Goal: Check status: Check status

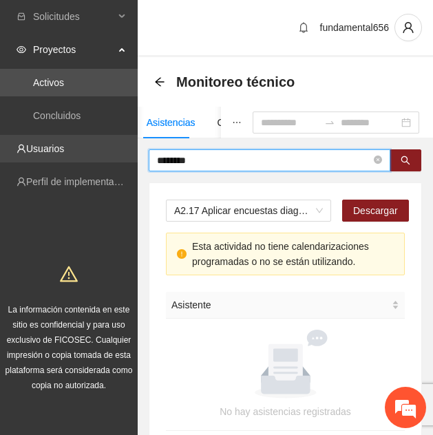
drag, startPoint x: 213, startPoint y: 158, endPoint x: 110, endPoint y: 154, distance: 103.3
click at [110, 154] on section "Solicitudes Proyectos Activos Concluidos Usuarios Perfil de implementadora La i…" at bounding box center [216, 265] width 433 height 530
paste input "text"
drag, startPoint x: 212, startPoint y: 160, endPoint x: 122, endPoint y: 152, distance: 90.5
click at [122, 152] on section "Solicitudes Proyectos Activos Concluidos Usuarios Perfil de implementadora La i…" at bounding box center [216, 265] width 433 height 530
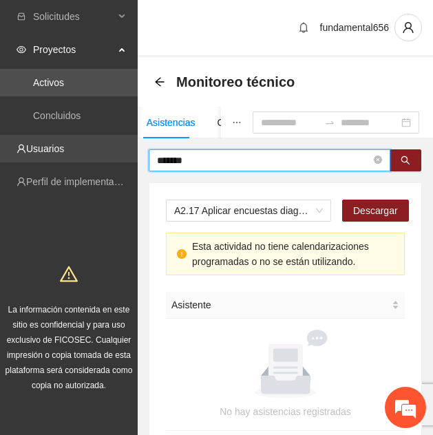
paste input "**********"
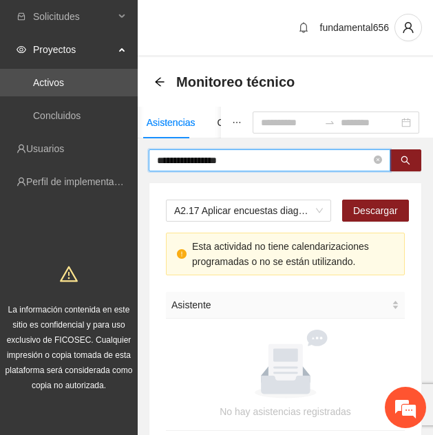
scroll to position [96, 0]
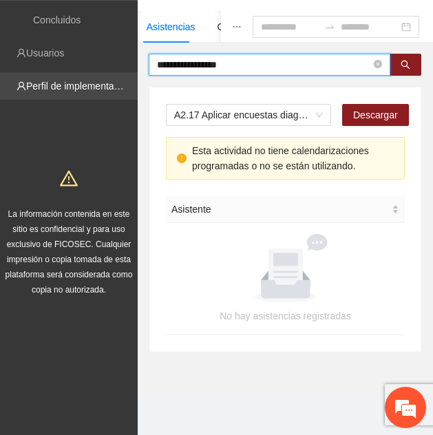
drag, startPoint x: 252, startPoint y: 61, endPoint x: 41, endPoint y: 83, distance: 213.0
click at [41, 83] on section "**********" at bounding box center [216, 169] width 433 height 530
paste input "text"
type input "*****"
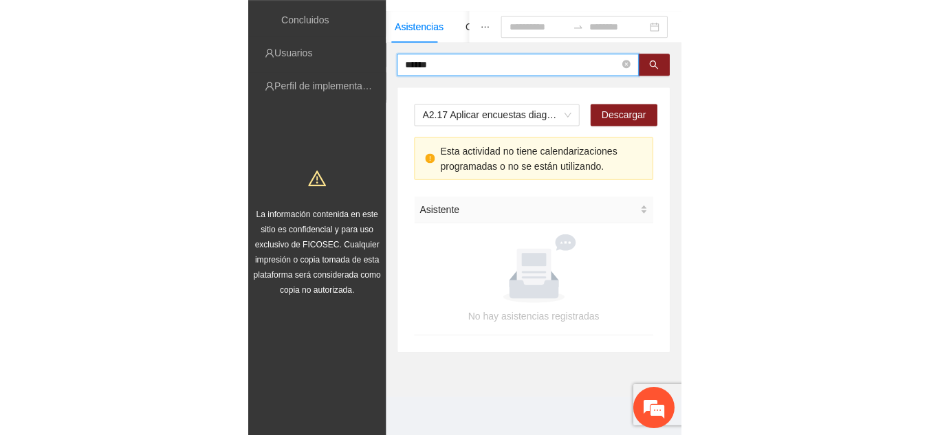
scroll to position [80, 0]
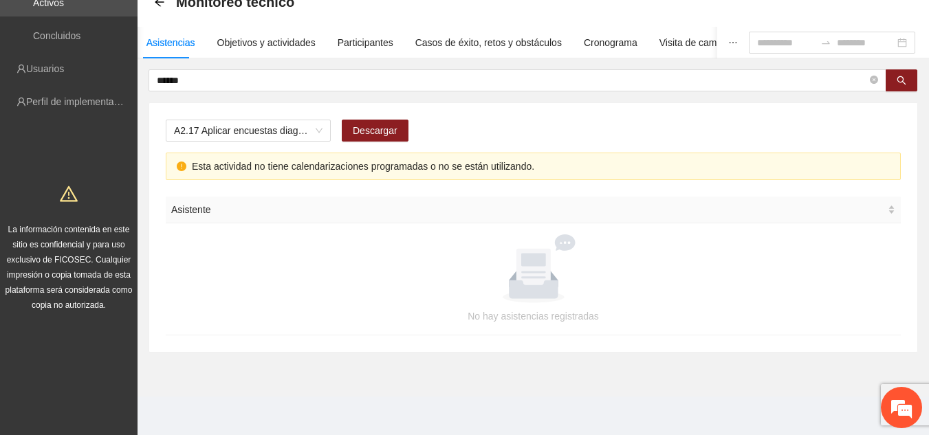
click at [432, 255] on div at bounding box center [533, 269] width 702 height 69
click at [394, 128] on span "Descargar" at bounding box center [375, 130] width 45 height 15
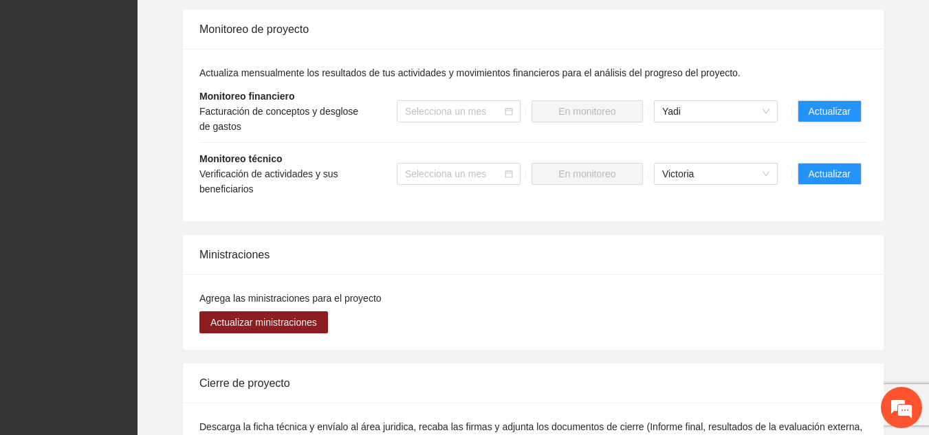
scroll to position [1298, 0]
click at [432, 166] on span "Actualizar" at bounding box center [830, 173] width 42 height 15
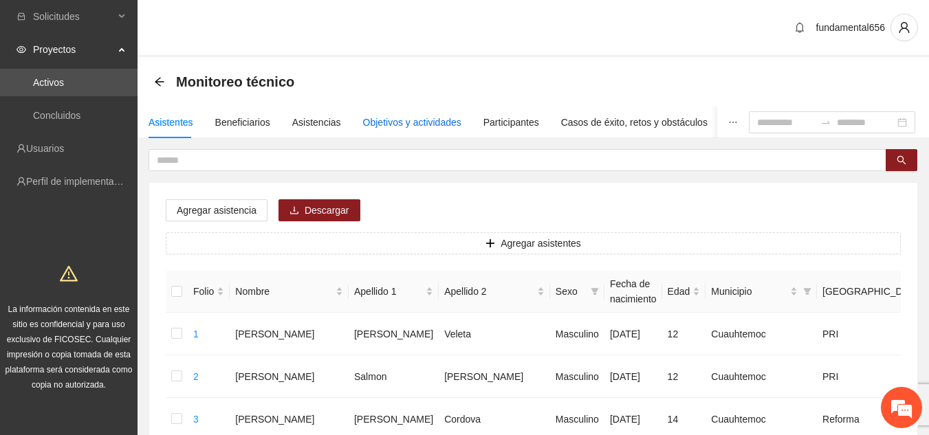
click at [432, 119] on div "Objetivos y actividades" at bounding box center [412, 122] width 98 height 15
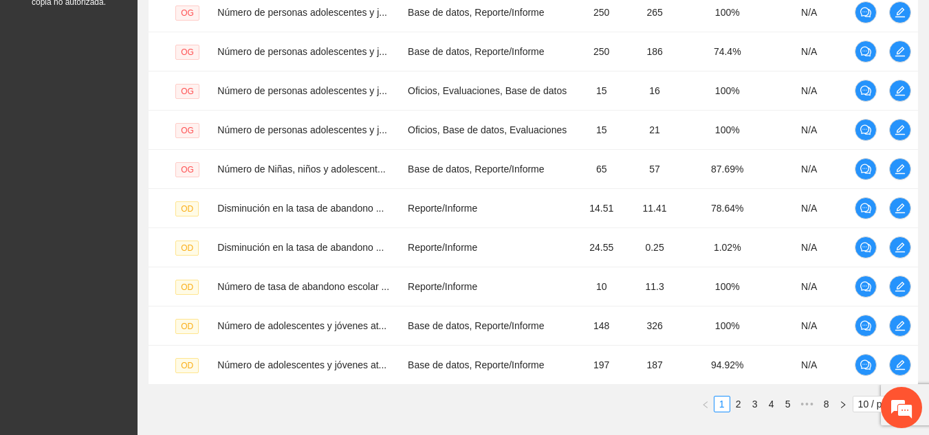
scroll to position [465, 0]
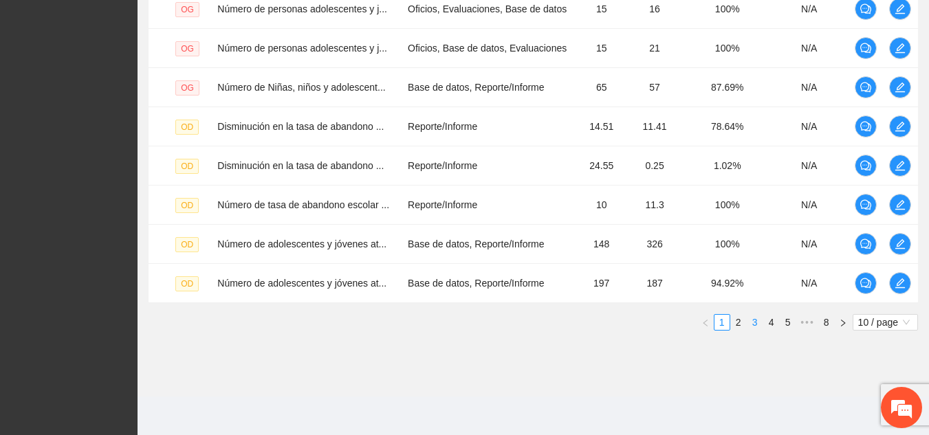
click at [432, 319] on link "3" at bounding box center [755, 322] width 15 height 15
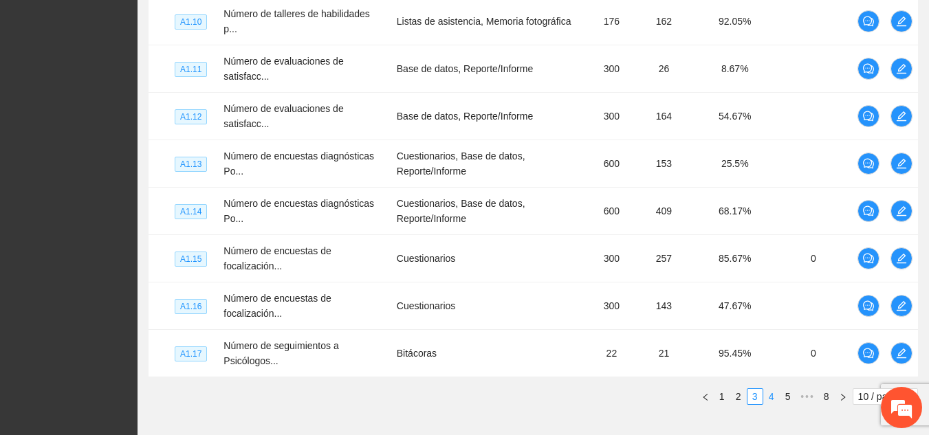
click at [432, 397] on link "4" at bounding box center [771, 396] width 15 height 15
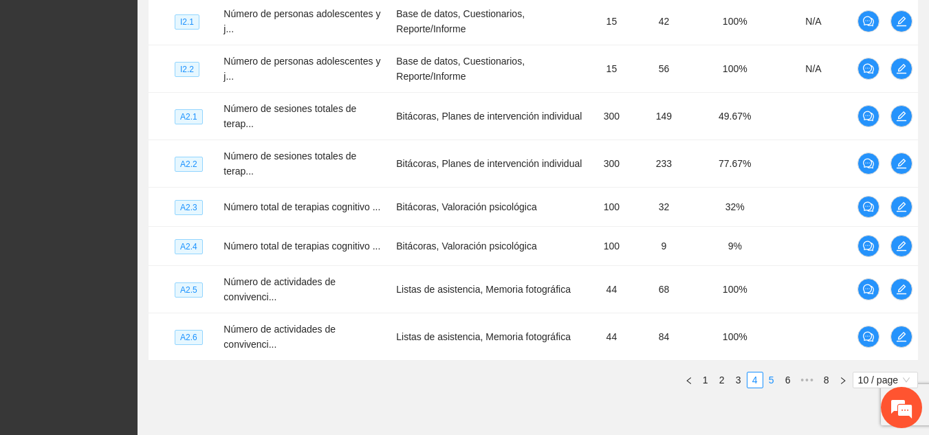
click at [432, 380] on link "5" at bounding box center [771, 380] width 15 height 15
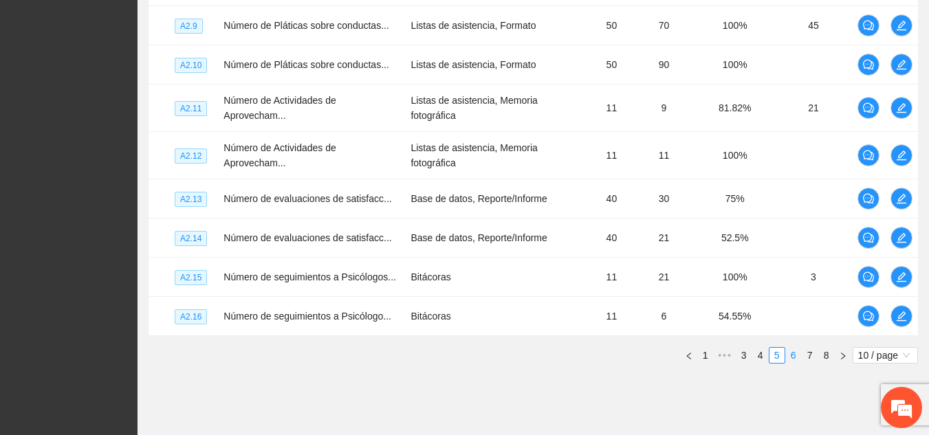
click at [432, 358] on link "6" at bounding box center [793, 355] width 15 height 15
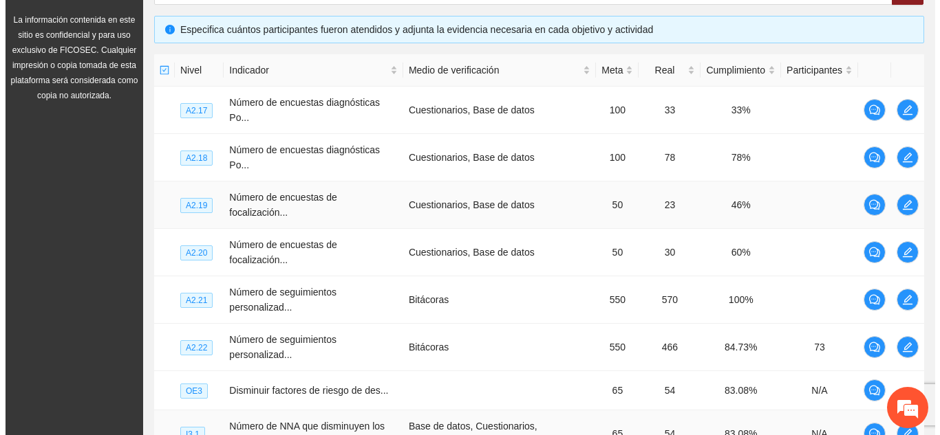
scroll to position [289, 0]
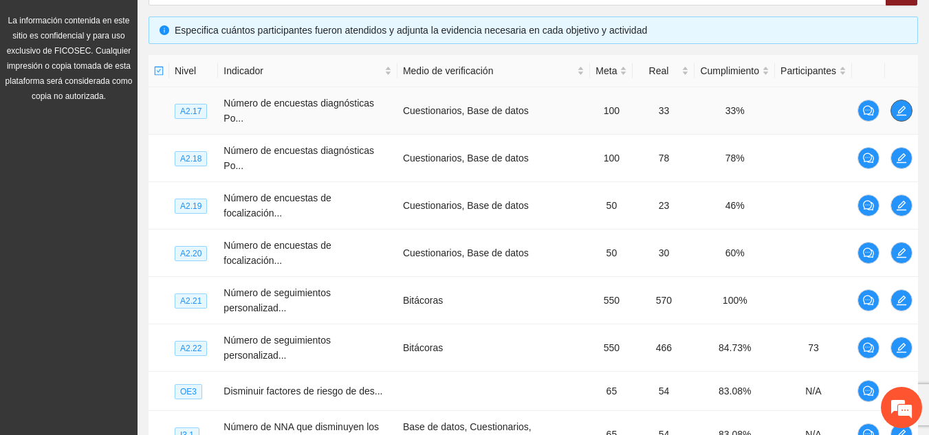
click at [432, 107] on icon "edit" at bounding box center [901, 110] width 11 height 11
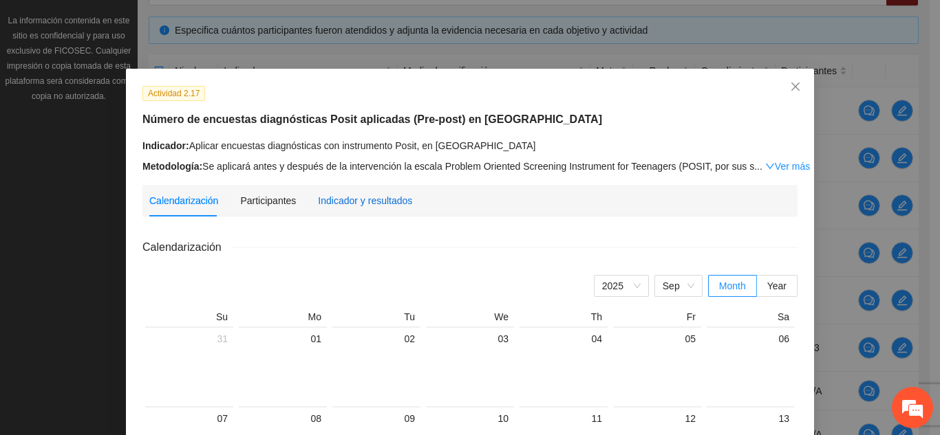
click at [386, 200] on div "Indicador y resultados" at bounding box center [365, 200] width 94 height 15
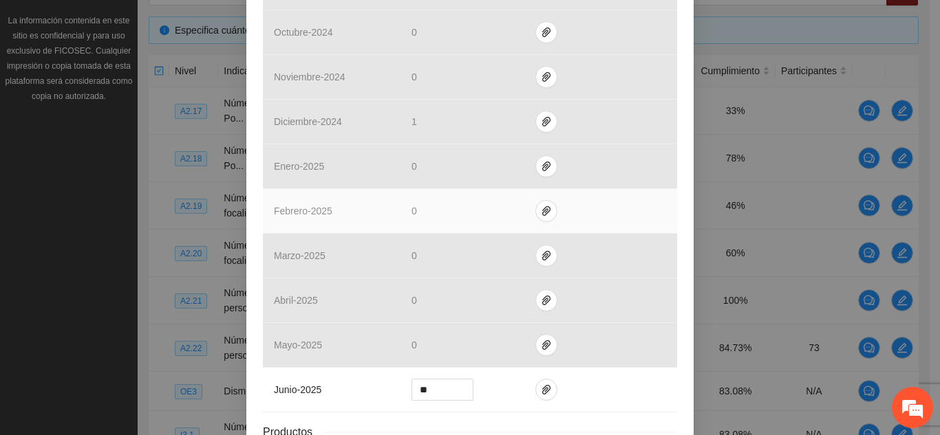
scroll to position [548, 0]
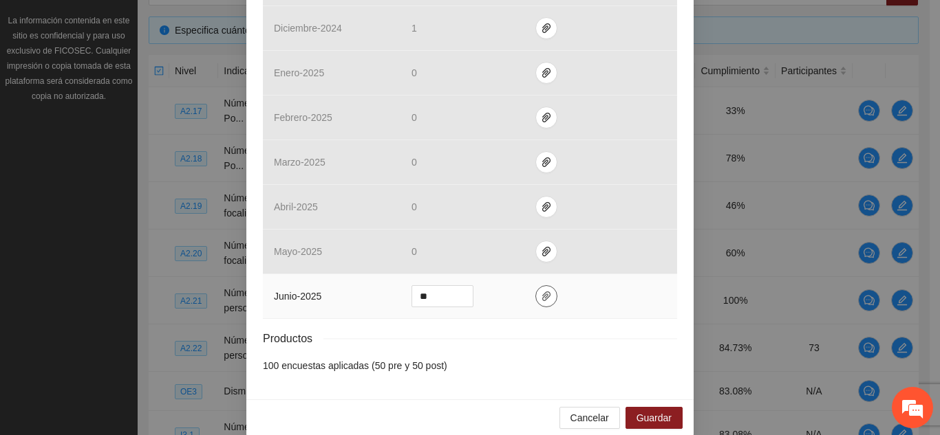
click at [432, 286] on button "button" at bounding box center [546, 297] width 22 height 22
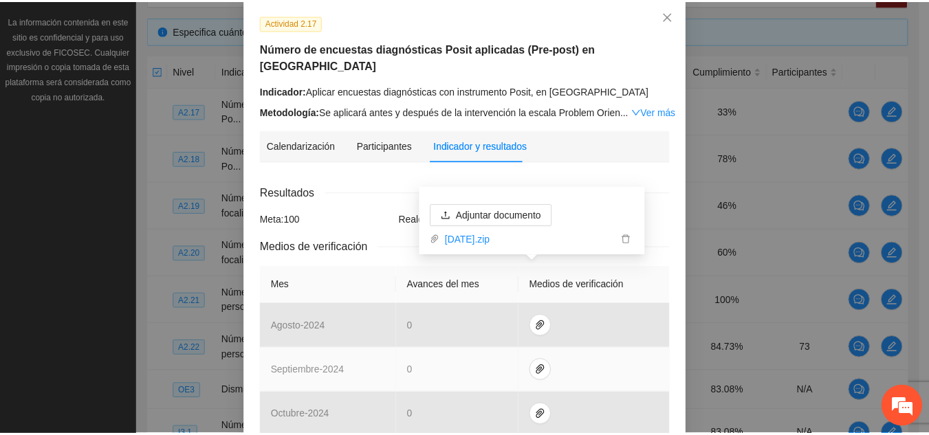
scroll to position [70, 0]
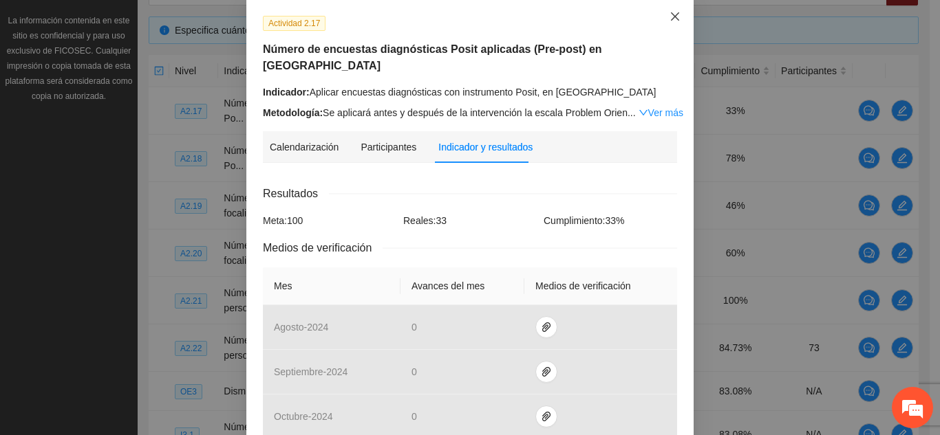
click at [432, 23] on span "Close" at bounding box center [674, 17] width 37 height 37
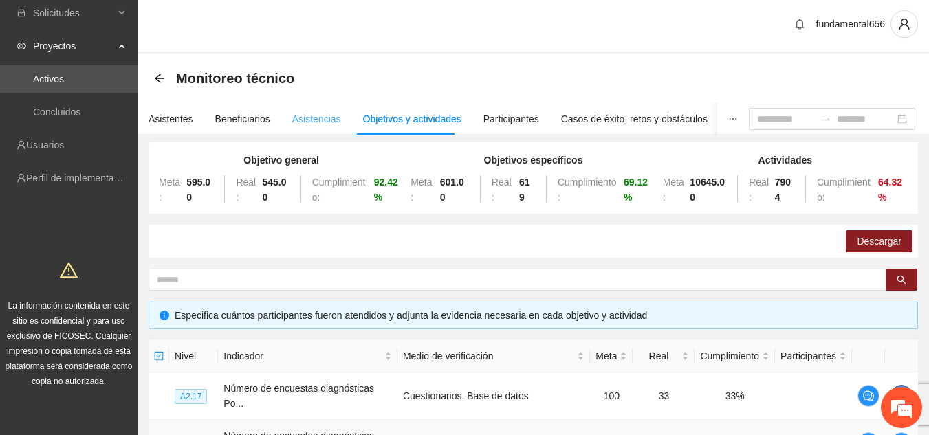
scroll to position [3, 0]
click at [302, 114] on div "Asistencias" at bounding box center [316, 119] width 49 height 15
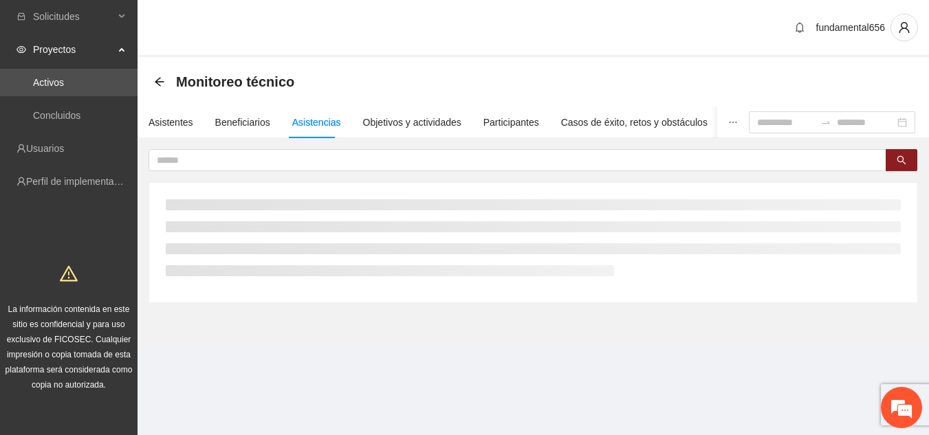
scroll to position [0, 0]
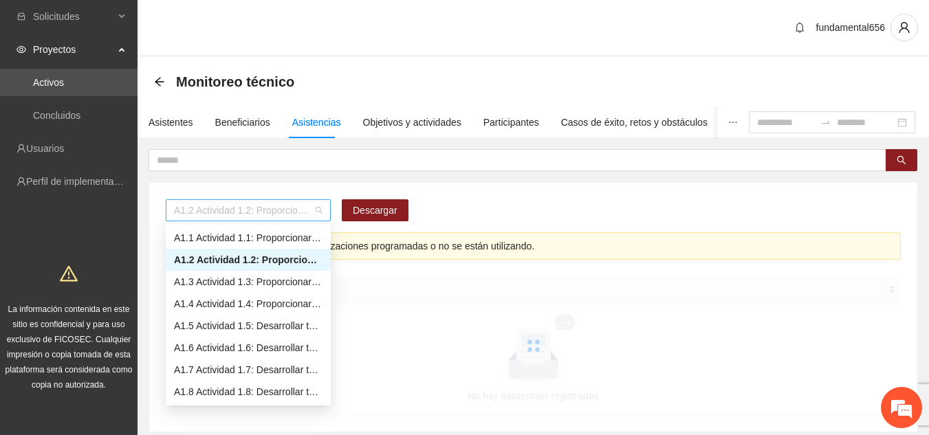
click at [316, 210] on span "A1.2 Actividad 1.2: Proporcionar terapias cognitivo-conductuales a adolescentes…" at bounding box center [248, 210] width 149 height 21
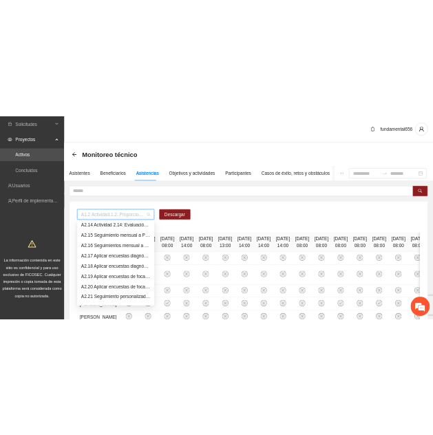
scroll to position [687, 0]
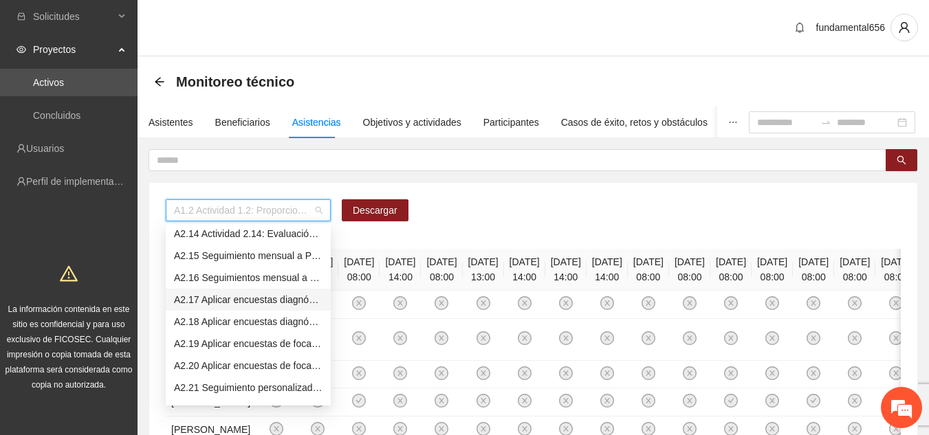
click at [234, 294] on div "A2.17 Aplicar encuestas diagnósticas con instrumento Posit, en [GEOGRAPHIC_DATA]" at bounding box center [248, 299] width 149 height 15
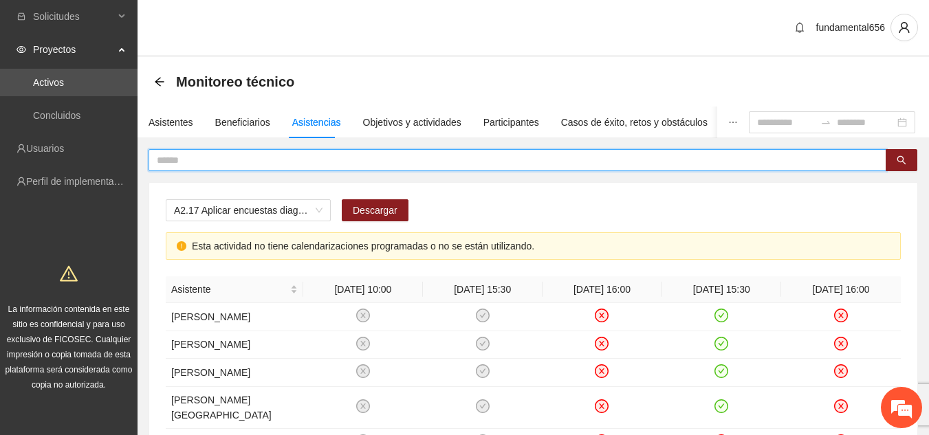
click at [329, 155] on input "text" at bounding box center [512, 160] width 711 height 15
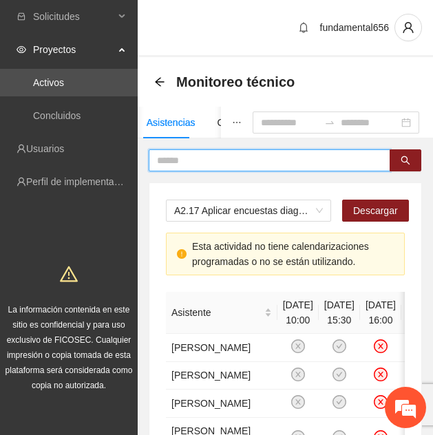
click at [230, 160] on input "text" at bounding box center [264, 160] width 214 height 15
paste input "********"
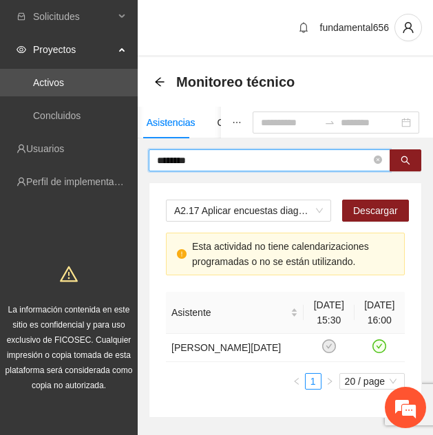
click at [219, 160] on input "********" at bounding box center [264, 160] width 214 height 15
type input "*"
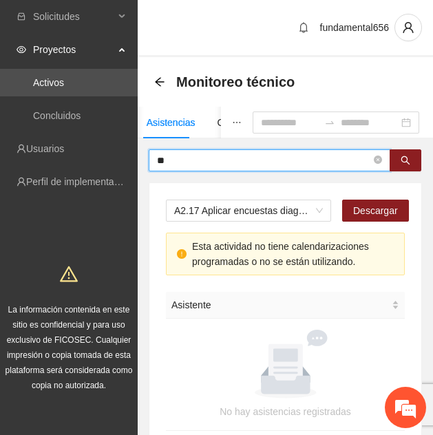
type input "*"
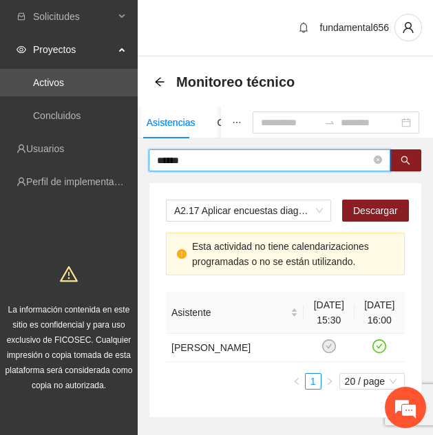
drag, startPoint x: 191, startPoint y: 159, endPoint x: 103, endPoint y: 164, distance: 88.2
click at [103, 164] on section "Solicitudes Proyectos Activos Concluidos Usuarios Perfil de implementadora La i…" at bounding box center [216, 250] width 433 height 500
paste input "*"
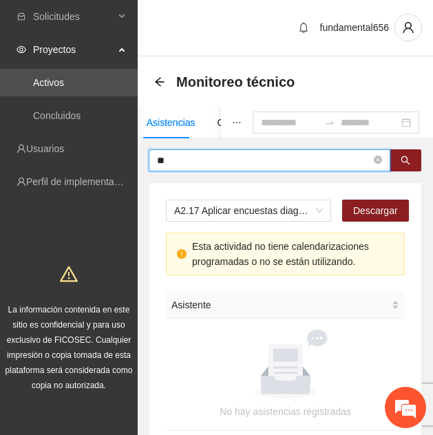
type input "*"
click at [206, 159] on input "text" at bounding box center [264, 160] width 214 height 15
paste input "********"
drag, startPoint x: 211, startPoint y: 162, endPoint x: 83, endPoint y: 165, distance: 127.3
click at [83, 165] on section "Solicitudes Proyectos Activos Concluidos Usuarios Perfil de implementadora La i…" at bounding box center [216, 265] width 433 height 530
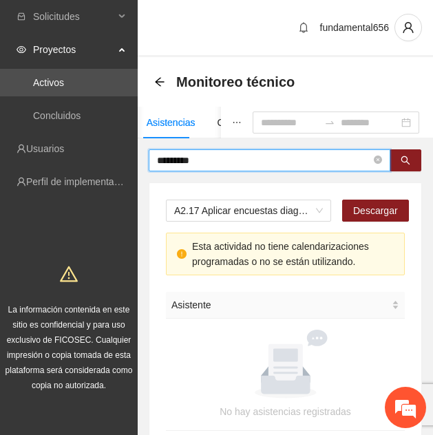
paste input "text"
type input "*"
click at [167, 162] on input "text" at bounding box center [264, 160] width 214 height 15
paste input "****"
type input "*"
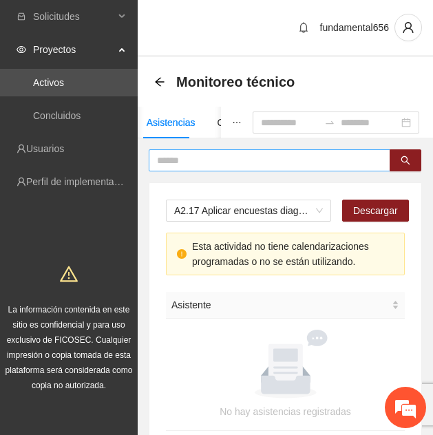
click at [182, 164] on input "text" at bounding box center [264, 160] width 214 height 15
paste input "*********"
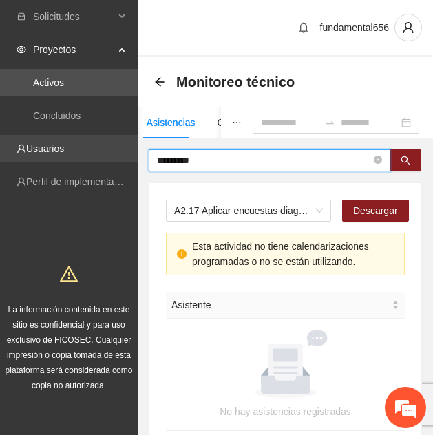
drag, startPoint x: 230, startPoint y: 158, endPoint x: 110, endPoint y: 150, distance: 119.9
click at [110, 150] on section "Solicitudes Proyectos Activos Concluidos Usuarios Perfil de implementadora La i…" at bounding box center [216, 265] width 433 height 530
paste input "text"
drag, startPoint x: 219, startPoint y: 159, endPoint x: 120, endPoint y: 154, distance: 99.2
click at [120, 154] on section "Solicitudes Proyectos Activos Concluidos Usuarios Perfil de implementadora La i…" at bounding box center [216, 265] width 433 height 530
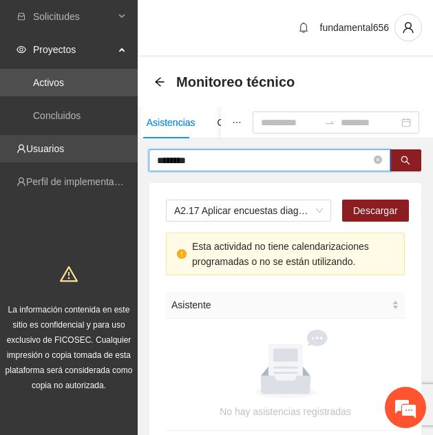
paste input "text"
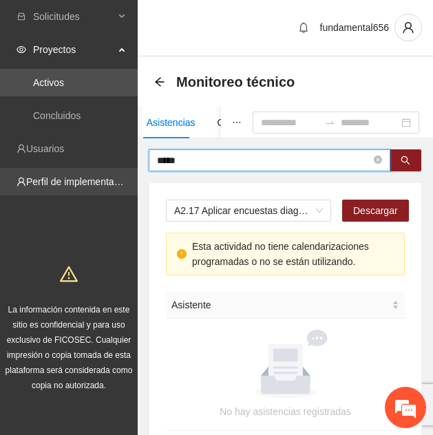
drag, startPoint x: 186, startPoint y: 165, endPoint x: 106, endPoint y: 176, distance: 81.2
click at [106, 176] on section "Solicitudes Proyectos Activos Concluidos Usuarios Perfil de implementadora La i…" at bounding box center [216, 265] width 433 height 530
paste input "text"
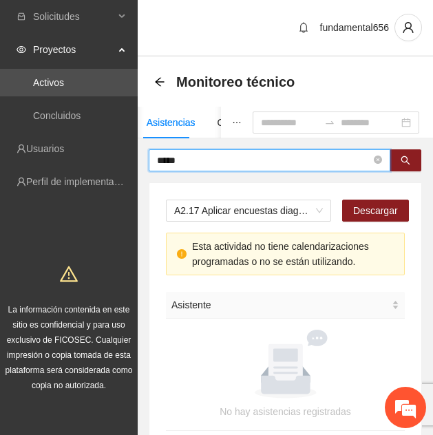
drag, startPoint x: 189, startPoint y: 162, endPoint x: 100, endPoint y: 164, distance: 88.8
click at [100, 164] on section "Solicitudes Proyectos Activos Concluidos Usuarios Perfil de implementadora La i…" at bounding box center [216, 265] width 433 height 530
paste input "*"
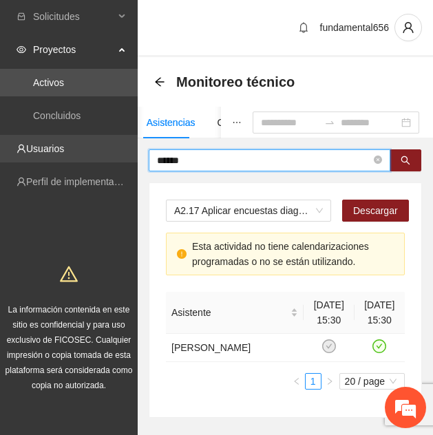
drag, startPoint x: 194, startPoint y: 156, endPoint x: 125, endPoint y: 151, distance: 69.7
click at [125, 152] on section "Solicitudes Proyectos Activos Concluidos Usuarios Perfil de implementadora La i…" at bounding box center [216, 250] width 433 height 500
paste input "**********"
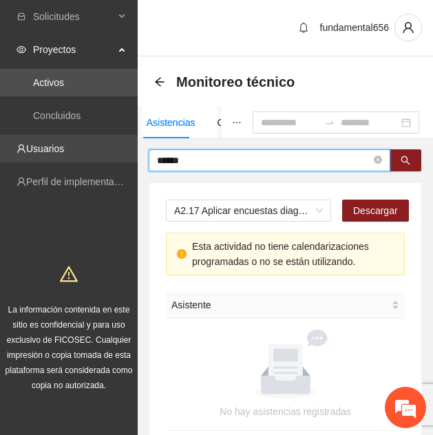
drag, startPoint x: 195, startPoint y: 162, endPoint x: 97, endPoint y: 159, distance: 97.8
click at [97, 159] on section "Solicitudes Proyectos Activos Concluidos Usuarios Perfil de implementadora La i…" at bounding box center [216, 265] width 433 height 530
paste input "*"
type input "*******"
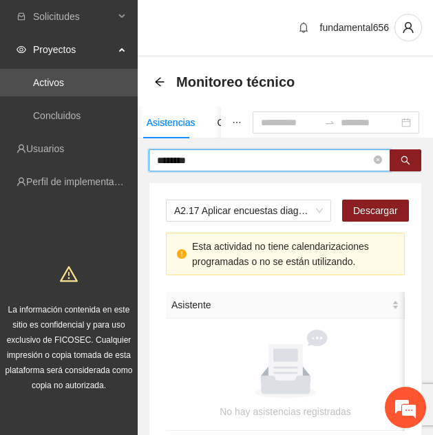
click at [213, 159] on input "*******" at bounding box center [264, 160] width 214 height 15
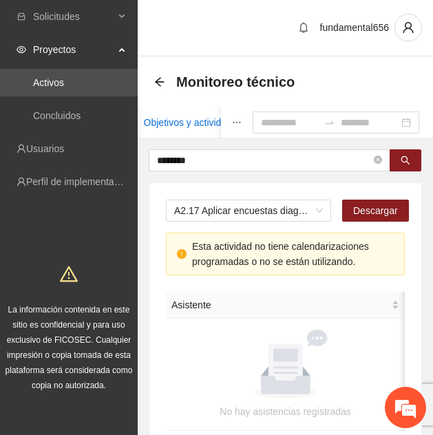
click at [155, 123] on div "Objetivos y actividades" at bounding box center [193, 122] width 98 height 15
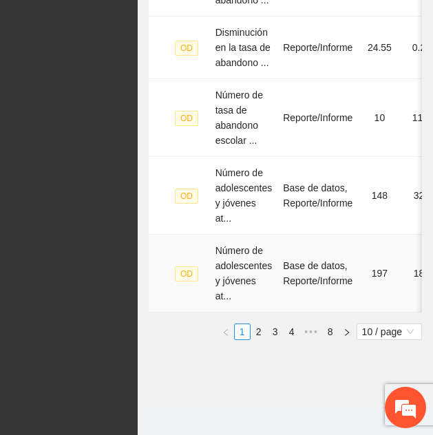
scroll to position [899, 0]
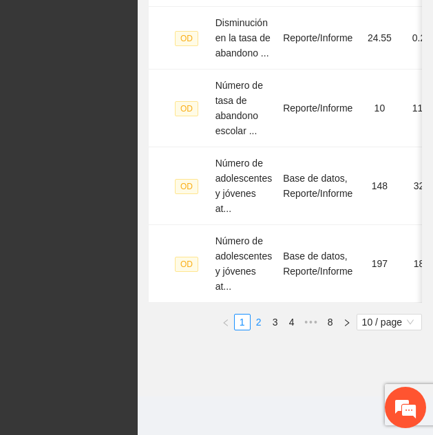
click at [261, 322] on link "2" at bounding box center [258, 321] width 15 height 15
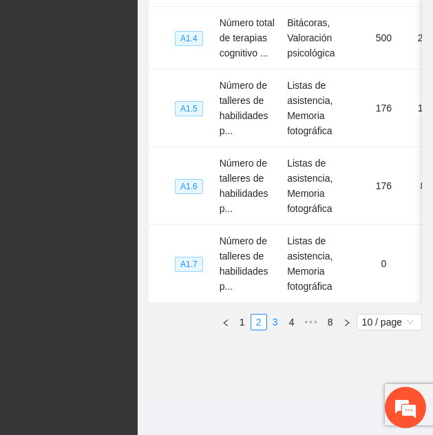
click at [274, 330] on link "3" at bounding box center [275, 321] width 15 height 15
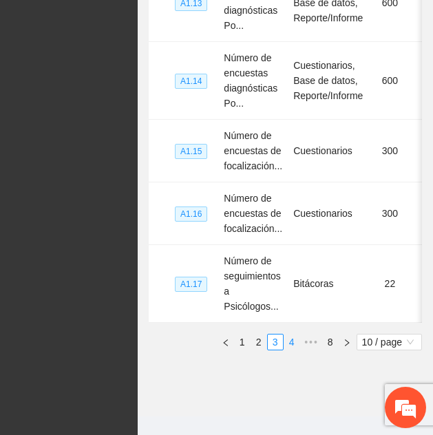
click at [287, 334] on link "4" at bounding box center [291, 341] width 15 height 15
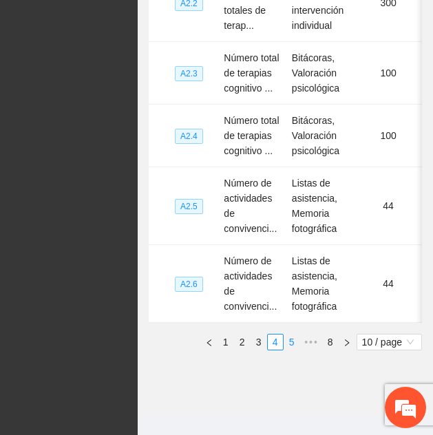
click at [288, 349] on link "5" at bounding box center [291, 341] width 15 height 15
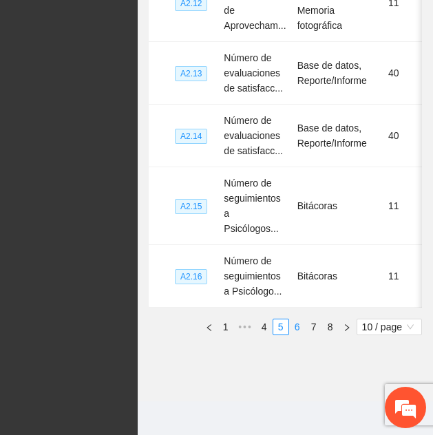
click at [298, 320] on link "6" at bounding box center [297, 326] width 15 height 15
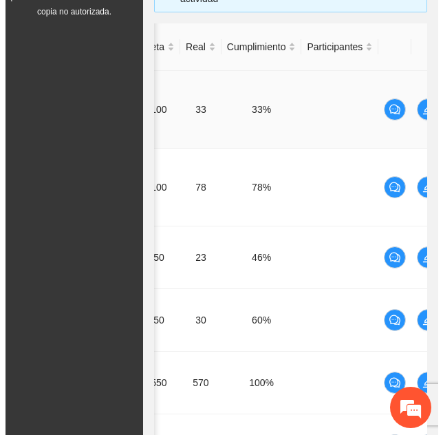
scroll to position [0, 248]
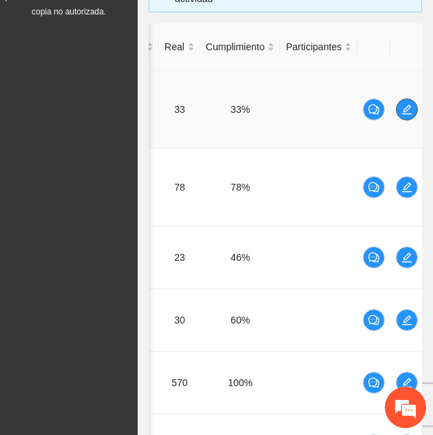
click at [407, 109] on icon "edit" at bounding box center [407, 110] width 10 height 10
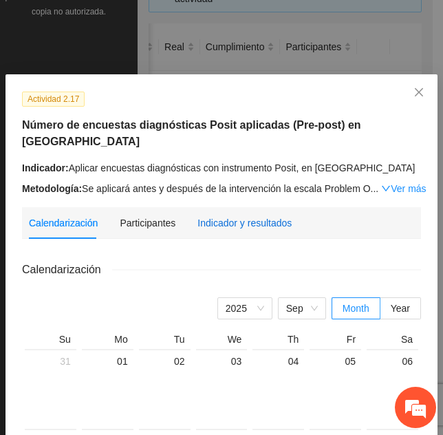
click at [235, 215] on div "Indicador y resultados" at bounding box center [244, 222] width 94 height 15
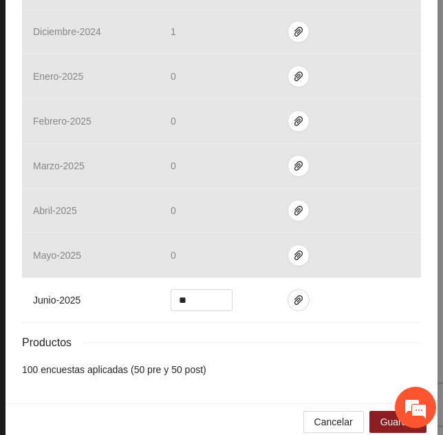
scroll to position [554, 0]
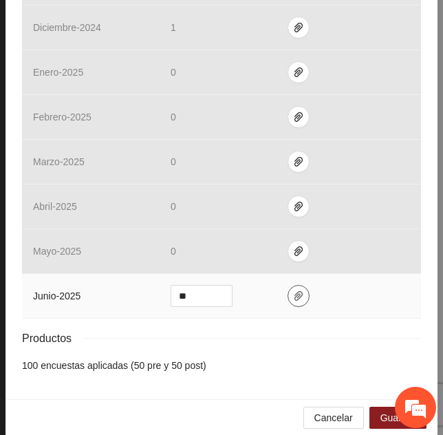
click at [290, 285] on button "button" at bounding box center [299, 296] width 22 height 22
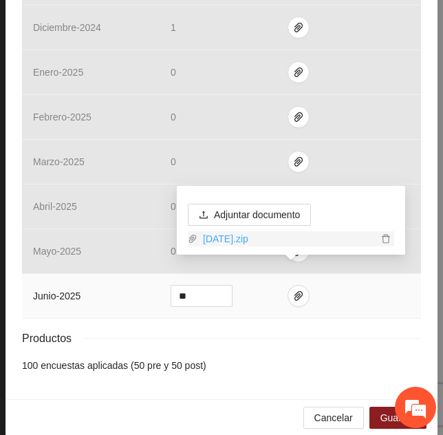
click at [244, 242] on link "[DATE].zip" at bounding box center [287, 238] width 180 height 15
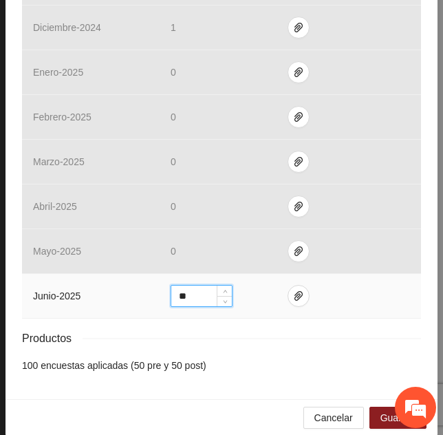
click at [201, 286] on input "**" at bounding box center [201, 296] width 61 height 21
click at [294, 291] on icon "paper-clip" at bounding box center [298, 296] width 8 height 10
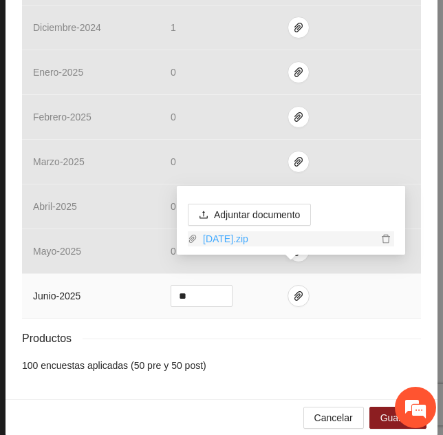
click at [250, 241] on link "[DATE].zip" at bounding box center [287, 238] width 180 height 15
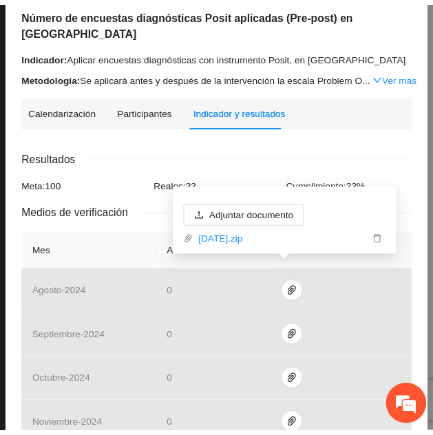
scroll to position [0, 0]
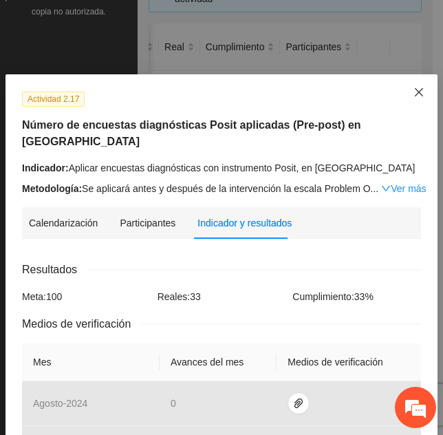
click at [415, 92] on icon "close" at bounding box center [419, 92] width 8 height 8
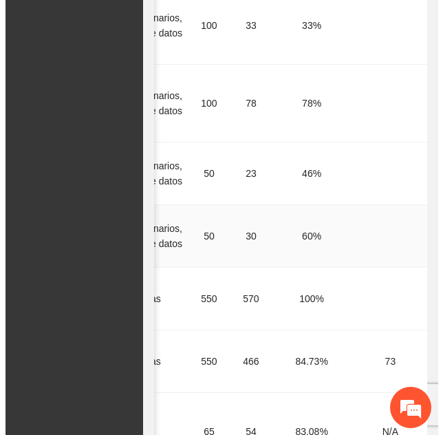
scroll to position [0, 248]
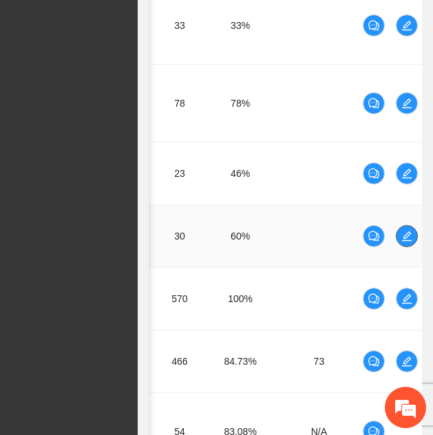
click at [407, 239] on icon "edit" at bounding box center [406, 235] width 11 height 11
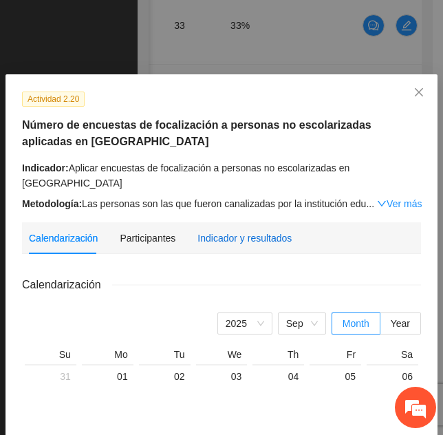
click at [261, 230] on div "Indicador y resultados" at bounding box center [244, 237] width 94 height 15
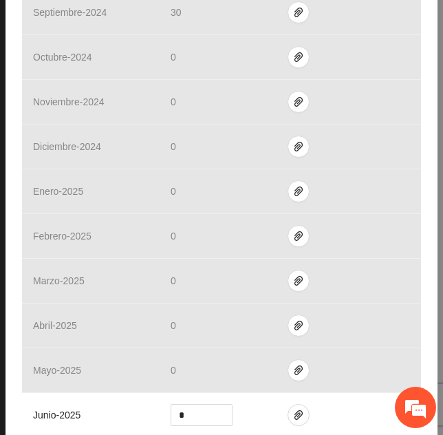
scroll to position [571, 0]
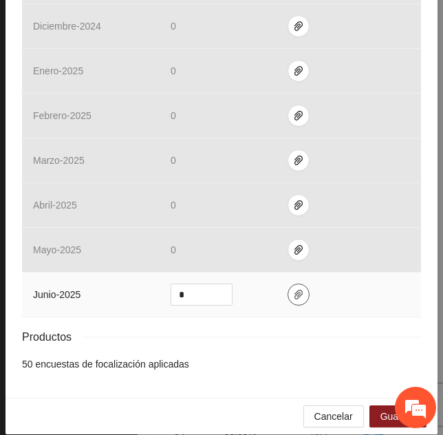
click at [293, 289] on icon "paper-clip" at bounding box center [298, 294] width 11 height 11
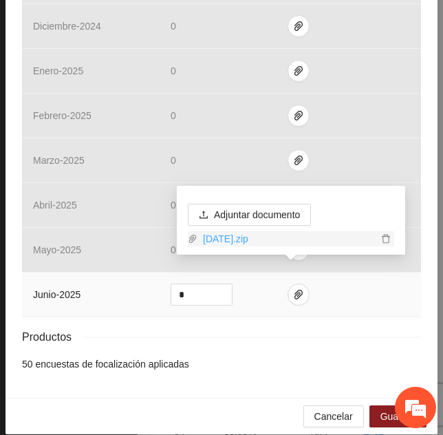
click at [233, 237] on link "[DATE].zip" at bounding box center [287, 238] width 180 height 15
